Goal: Contribute content: Add original content to the website for others to see

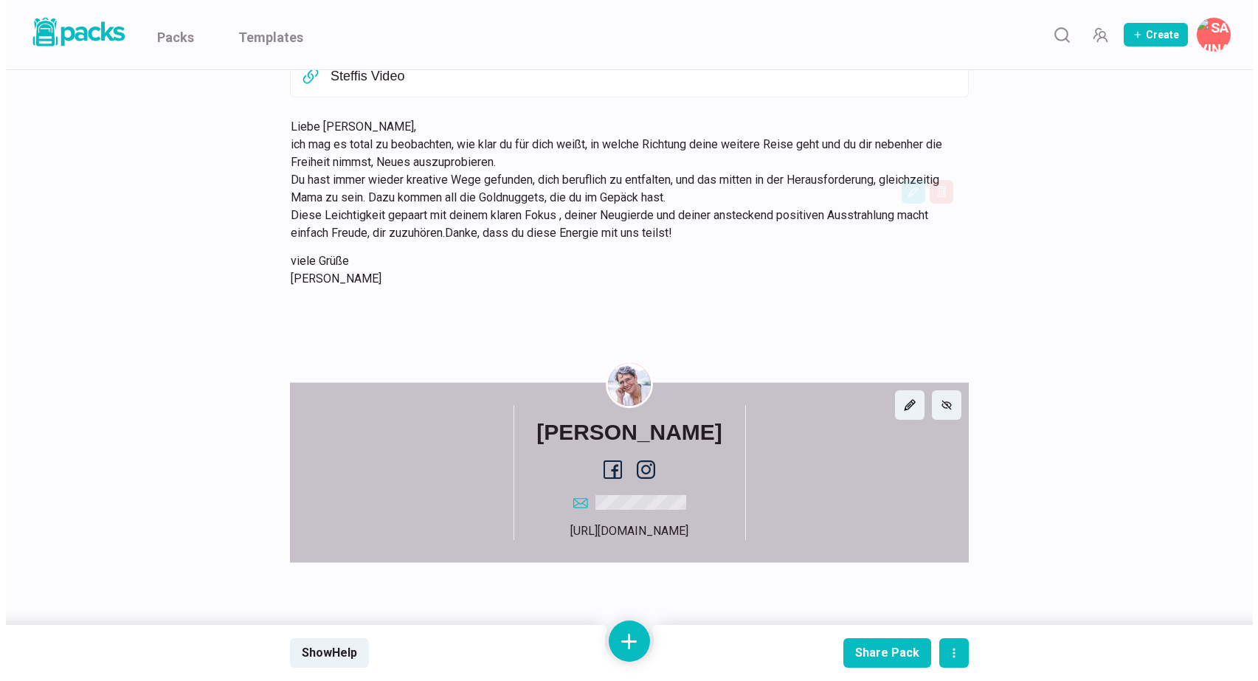
scroll to position [7700, 0]
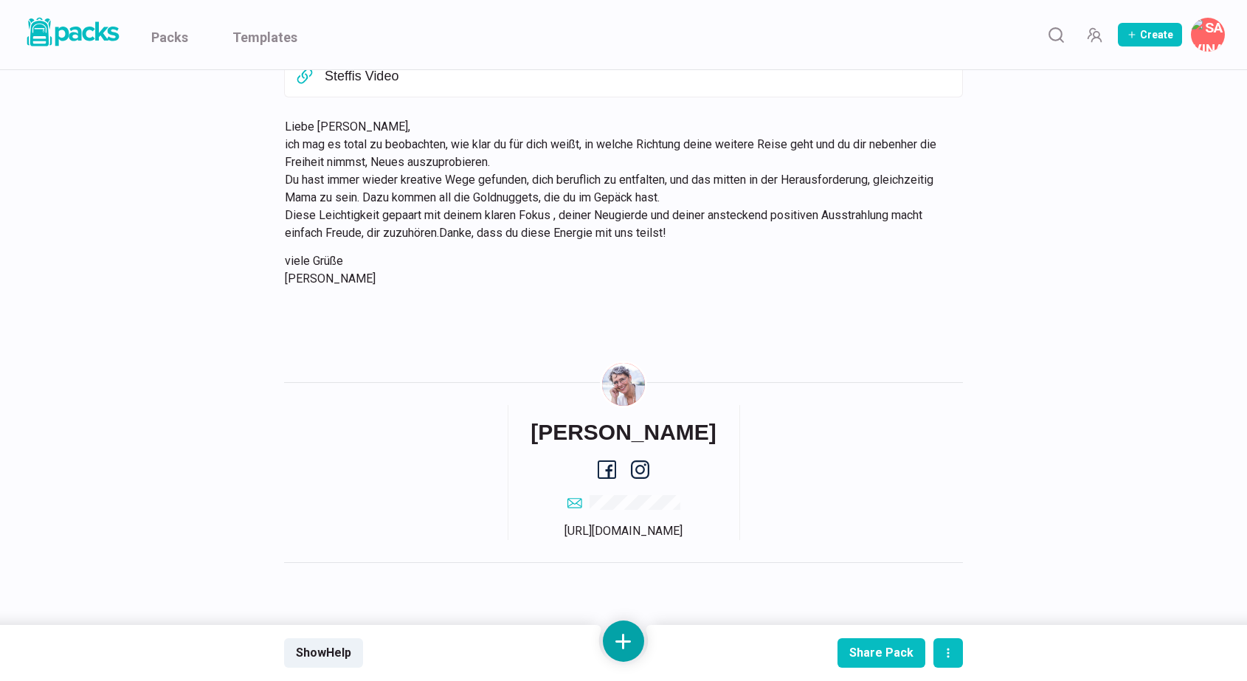
click at [617, 629] on button at bounding box center [623, 640] width 41 height 41
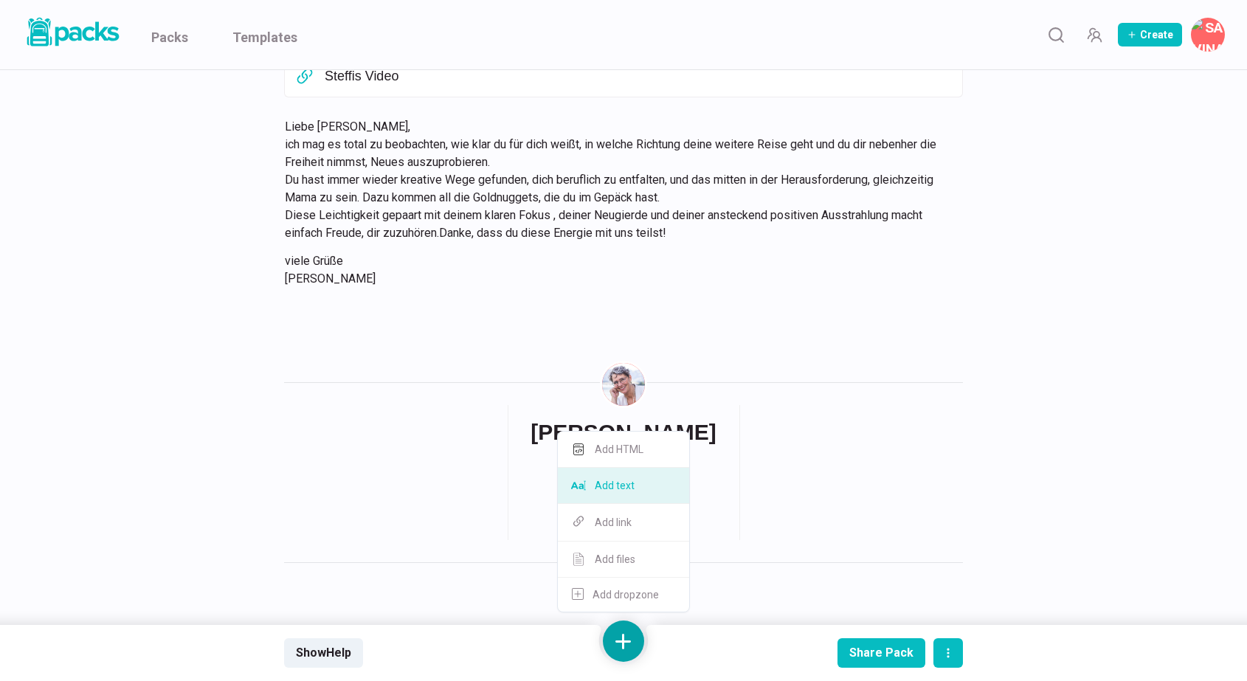
click at [629, 491] on button "Add text" at bounding box center [623, 486] width 131 height 36
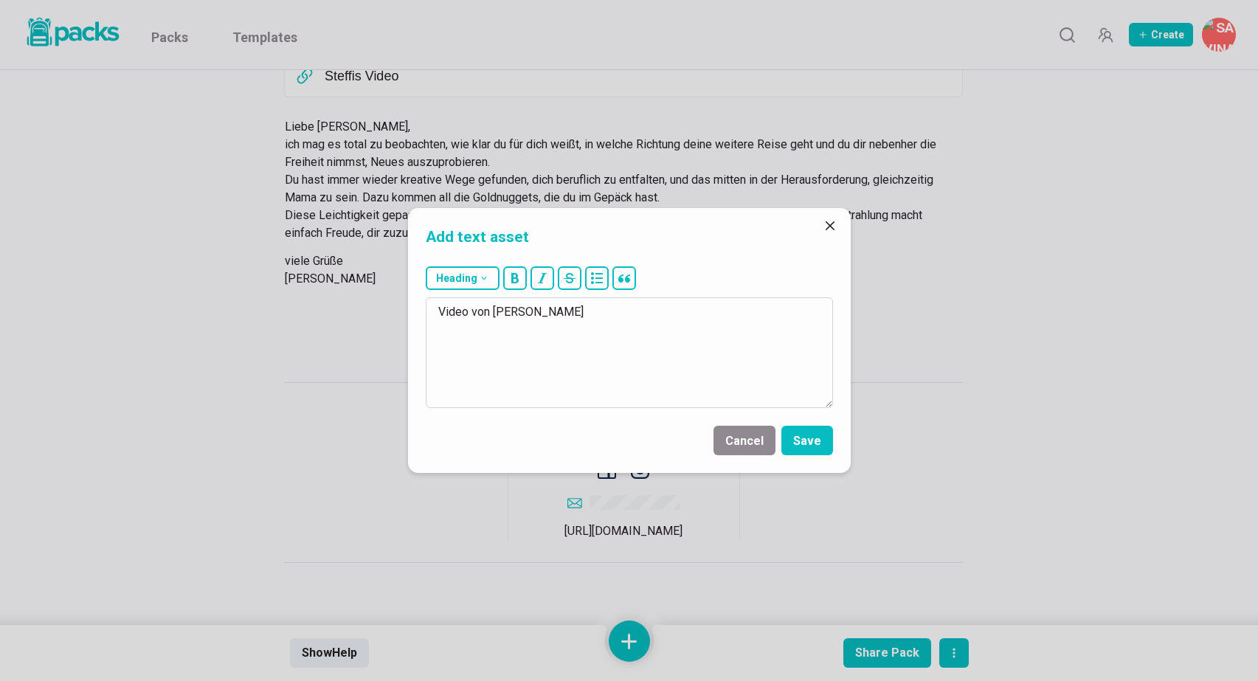
scroll to position [0, 0]
type textarea "Video von [PERSON_NAME]"
click at [814, 442] on button "Save" at bounding box center [807, 441] width 52 height 30
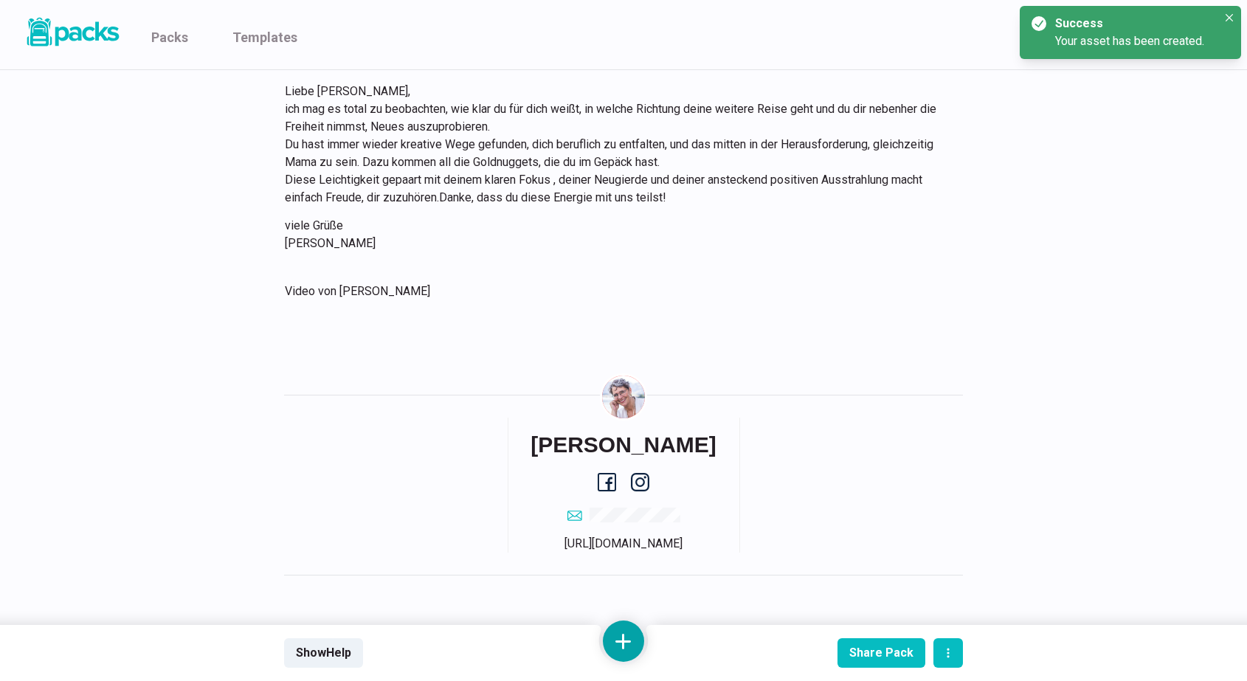
click at [632, 645] on button at bounding box center [623, 640] width 41 height 41
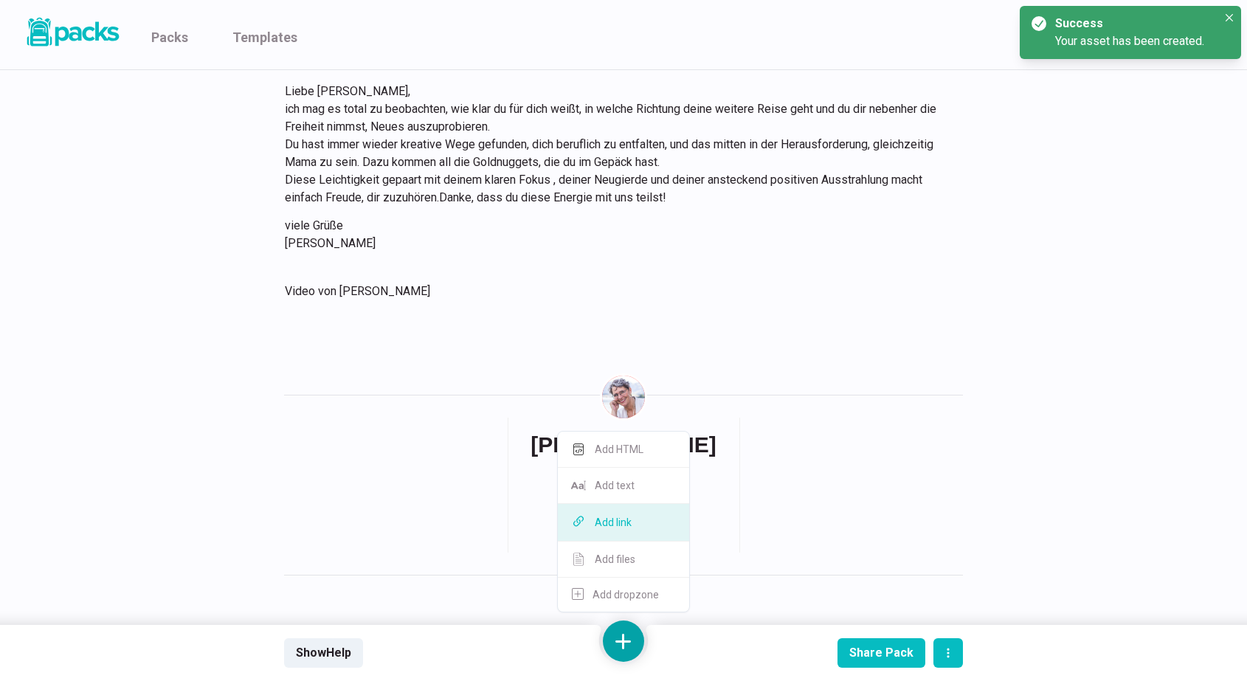
click at [640, 526] on button "Add link" at bounding box center [623, 523] width 131 height 38
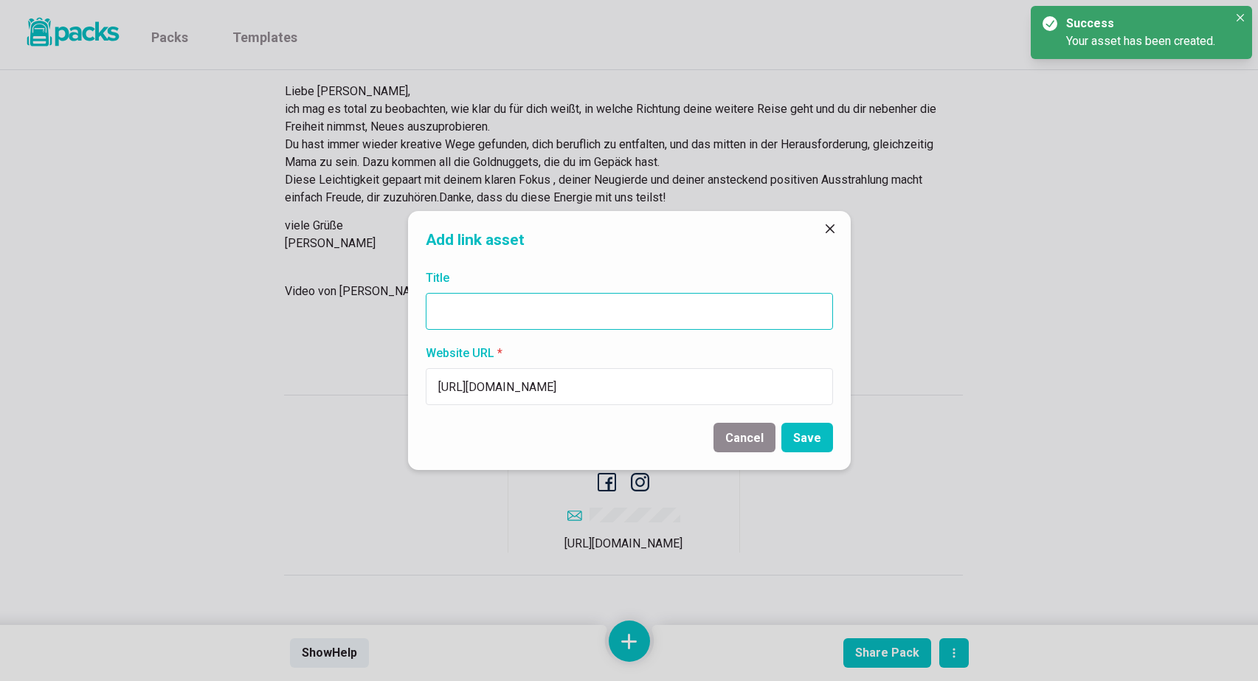
type input "[URL][DOMAIN_NAME]"
click at [557, 315] on input "Title" at bounding box center [629, 311] width 407 height 37
paste input "[URL][DOMAIN_NAME]"
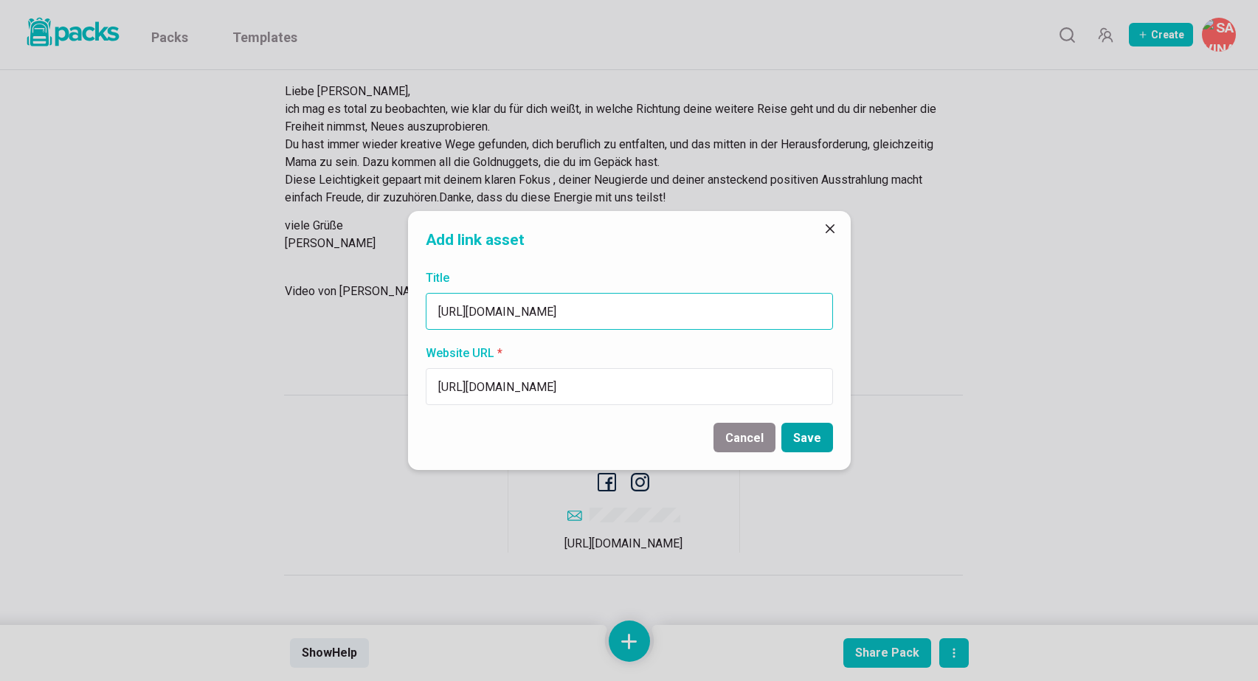
type input "[URL][DOMAIN_NAME]"
click at [816, 434] on button "Save" at bounding box center [807, 438] width 52 height 30
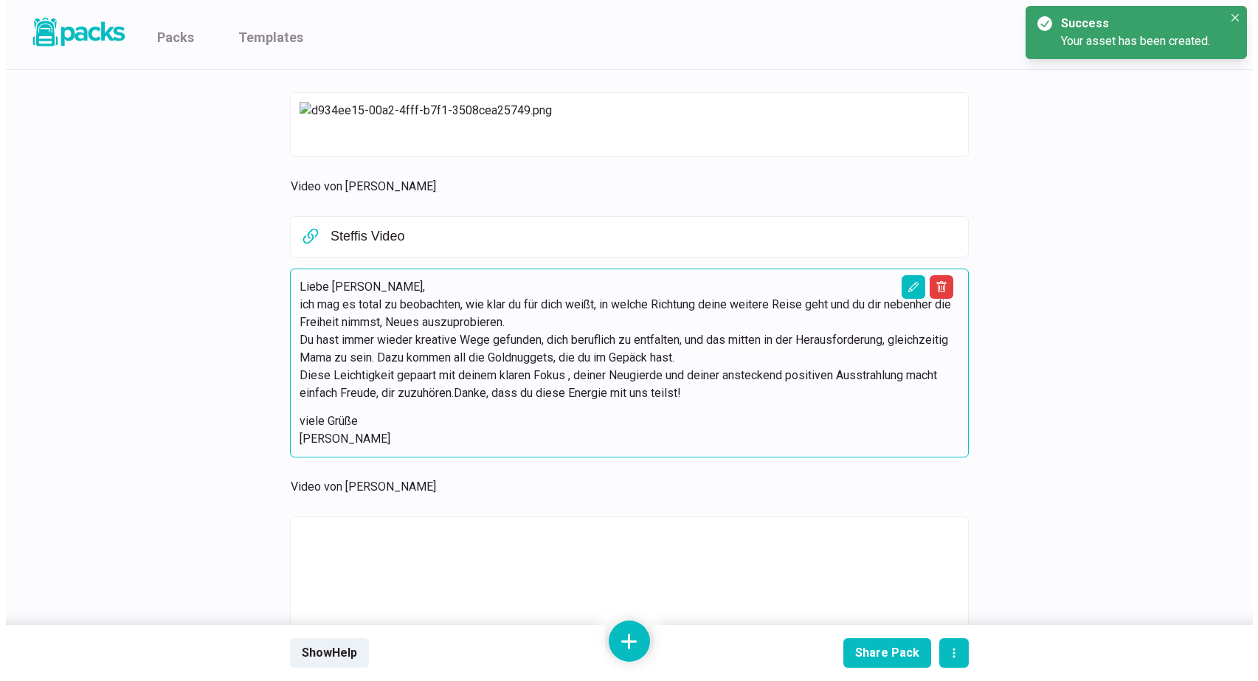
scroll to position [7496, 0]
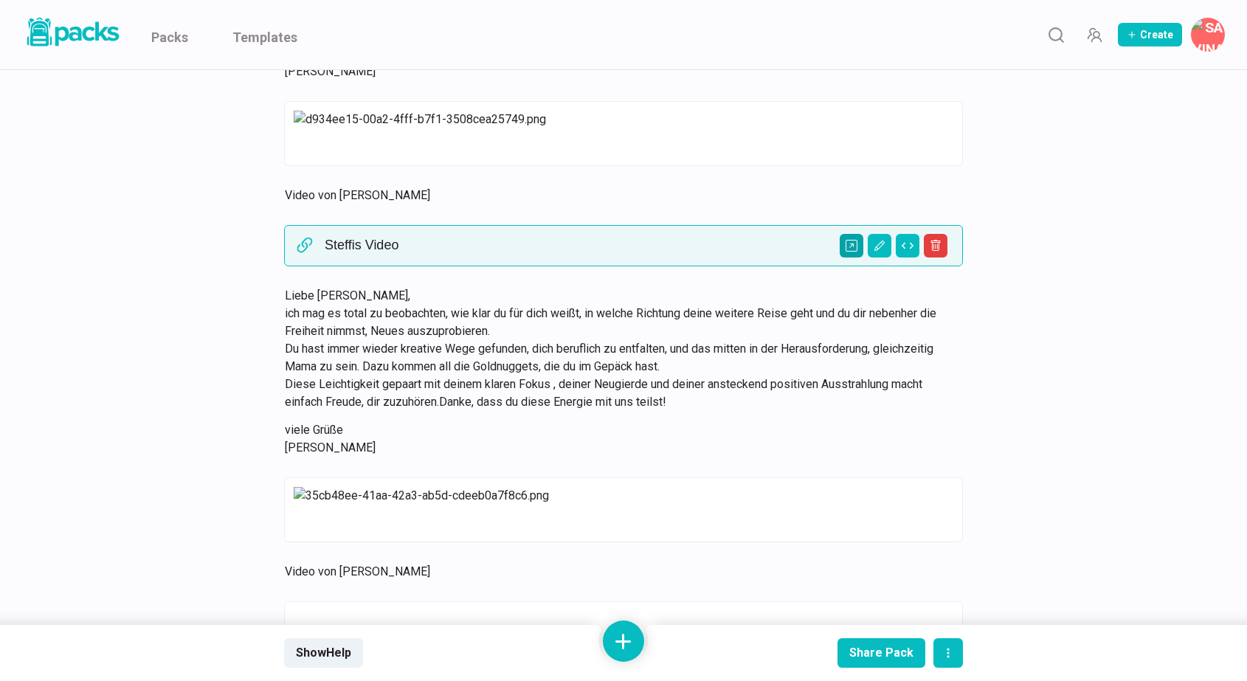
click at [851, 252] on icon "Open external link" at bounding box center [851, 246] width 12 height 12
click at [625, 635] on button at bounding box center [623, 640] width 41 height 41
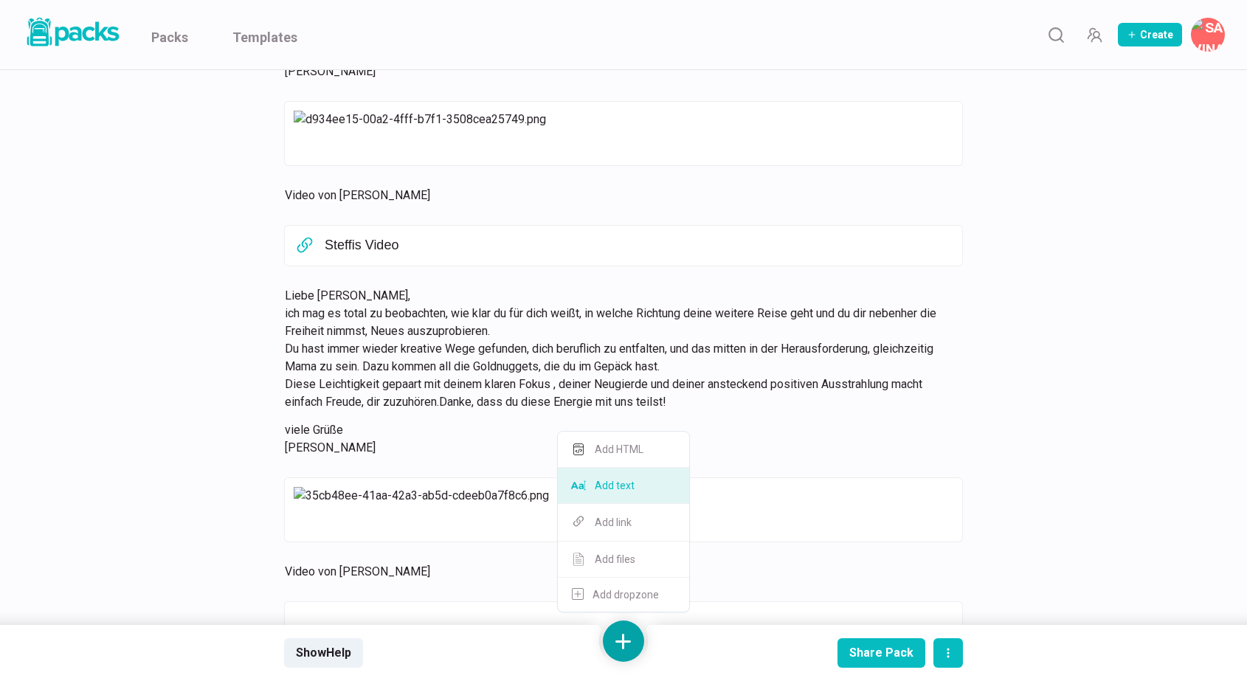
click at [637, 488] on button "Add text" at bounding box center [623, 486] width 131 height 36
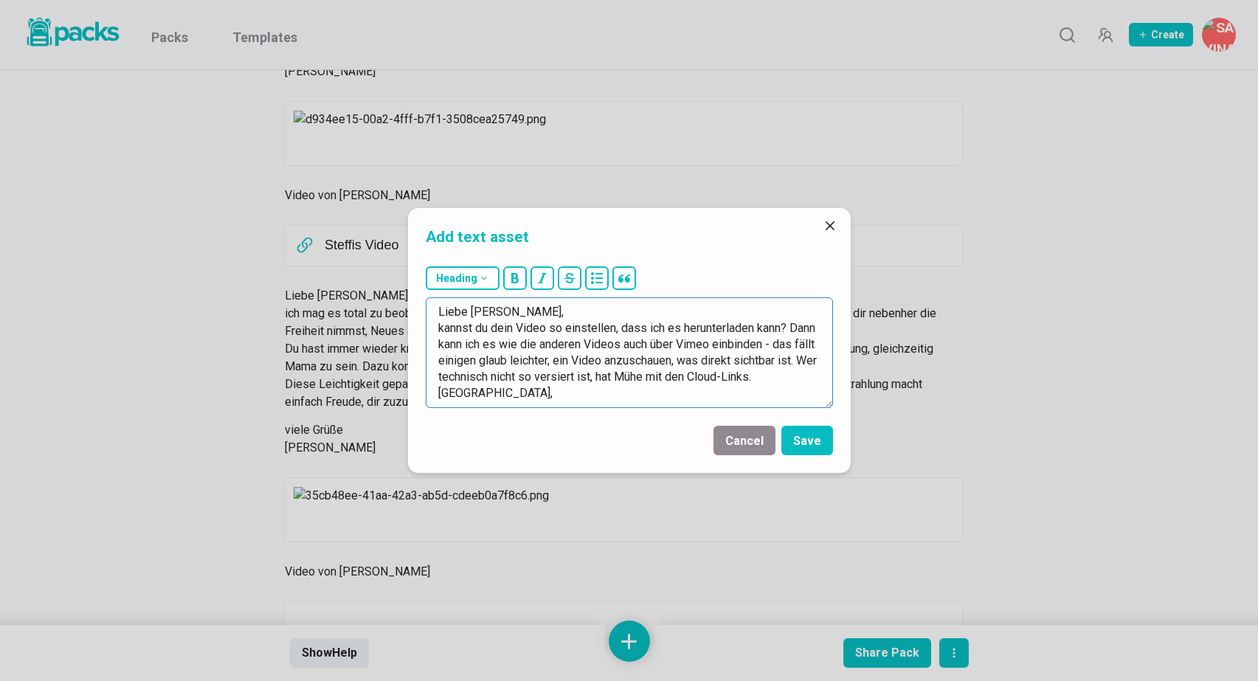
scroll to position [25, 0]
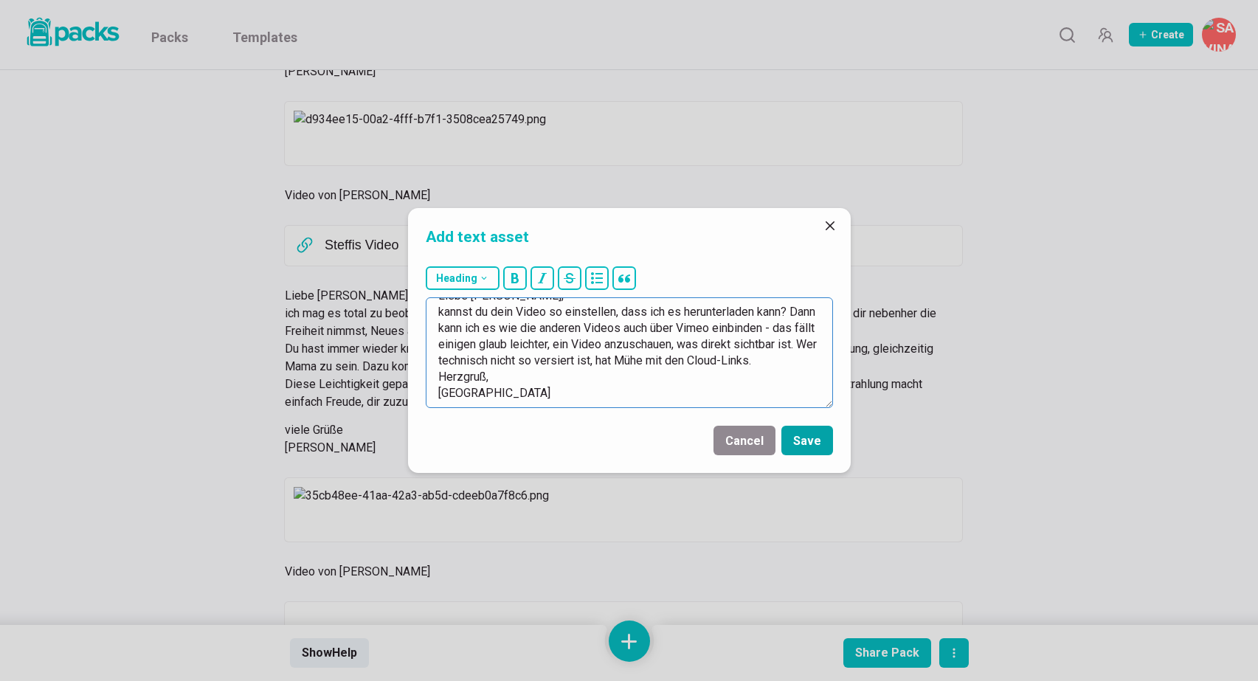
type textarea "Liebe [PERSON_NAME], kannst du dein Video so einstellen, dass ich es herunterla…"
click at [814, 435] on button "Save" at bounding box center [807, 441] width 52 height 30
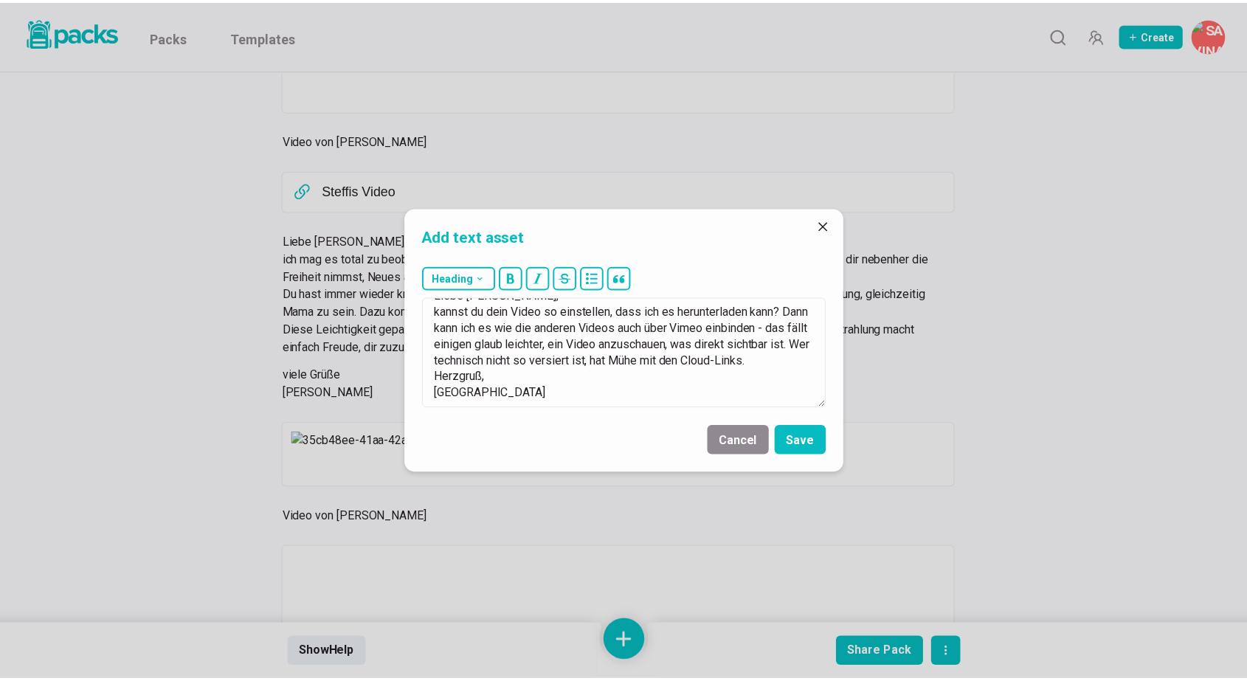
scroll to position [8671, 0]
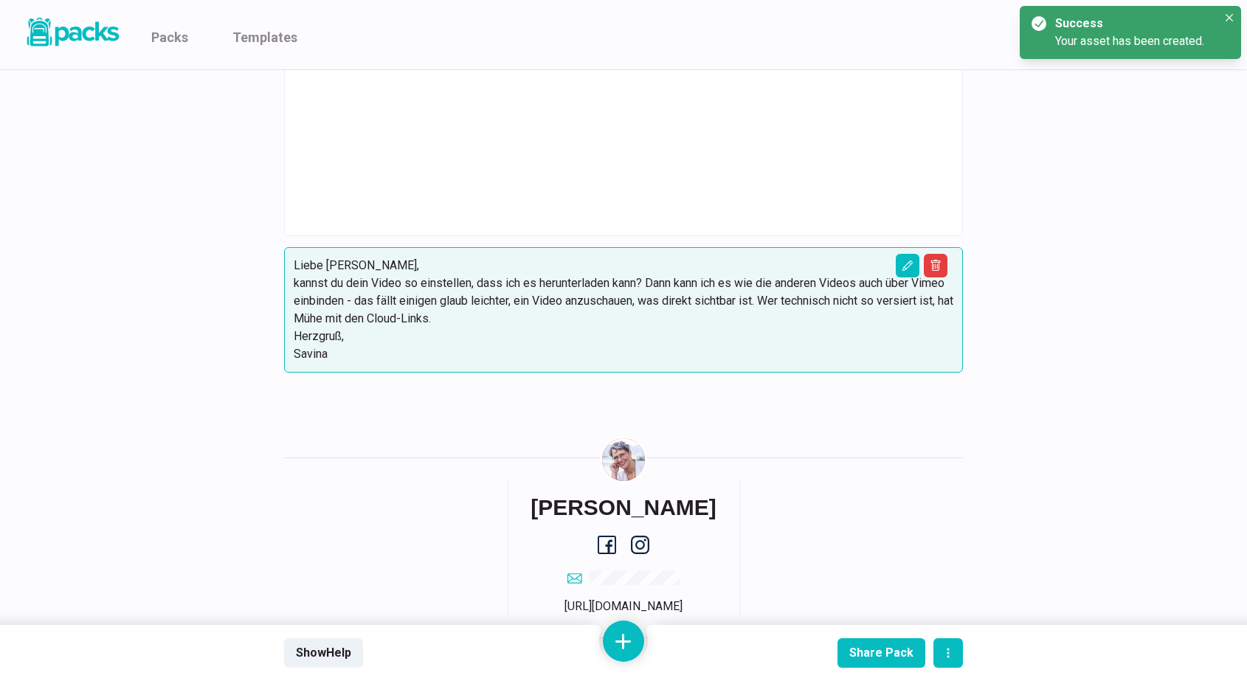
click at [722, 353] on p "Liebe [PERSON_NAME], kannst du dein Video so einstellen, dass ich es herunterla…" at bounding box center [623, 310] width 659 height 106
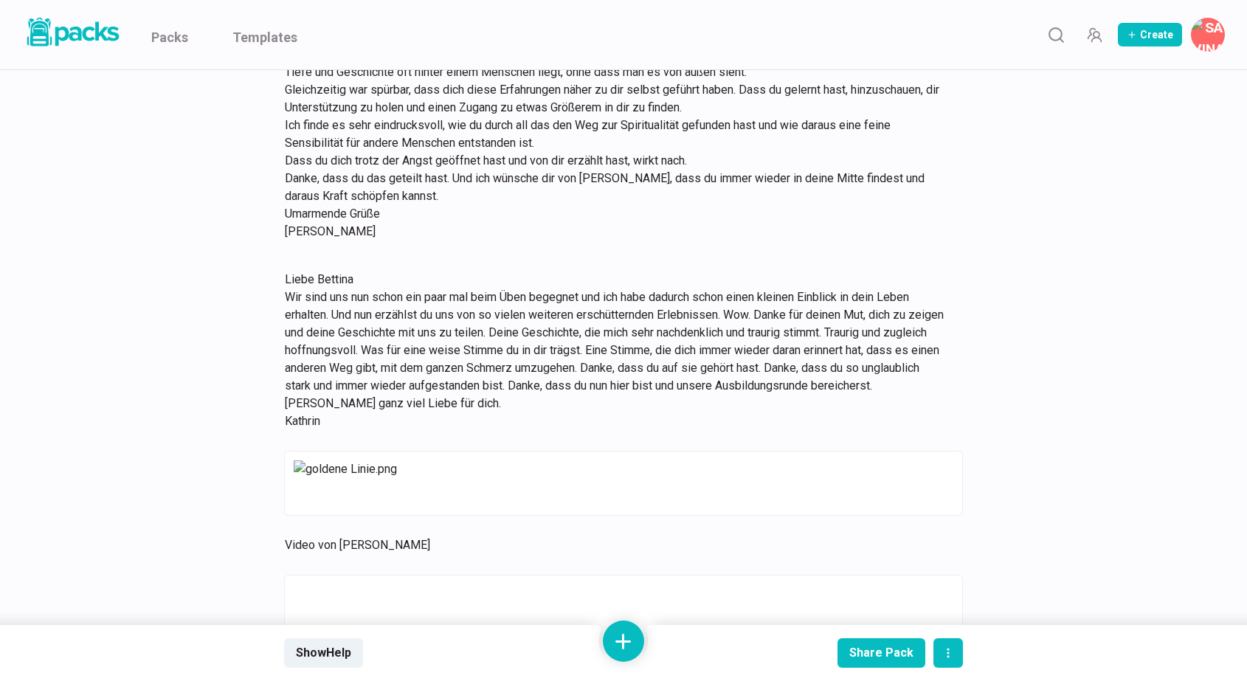
scroll to position [5677, 0]
